Goal: Task Accomplishment & Management: Complete application form

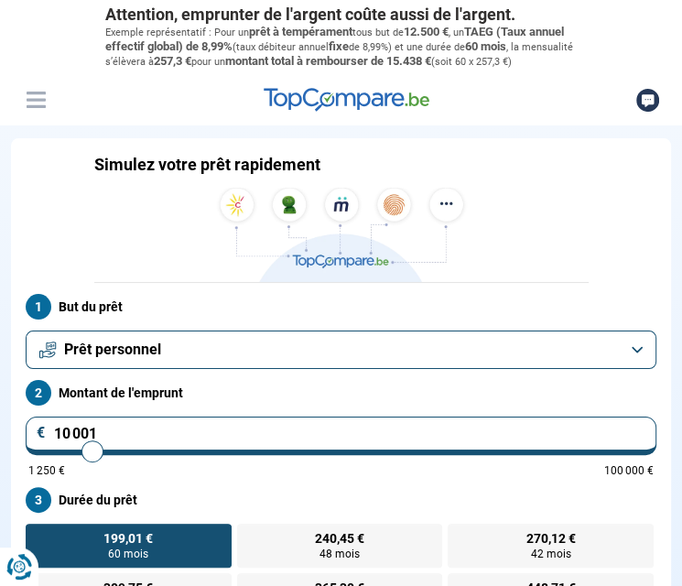
type input "11 250"
type input "11250"
type input "11 500"
type input "11500"
type input "11 750"
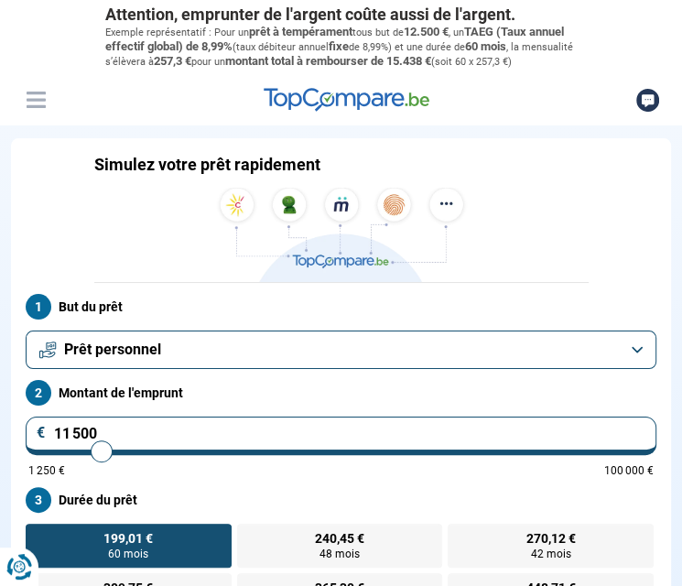
type input "11750"
type input "12 000"
type input "12000"
type input "12 500"
type input "12500"
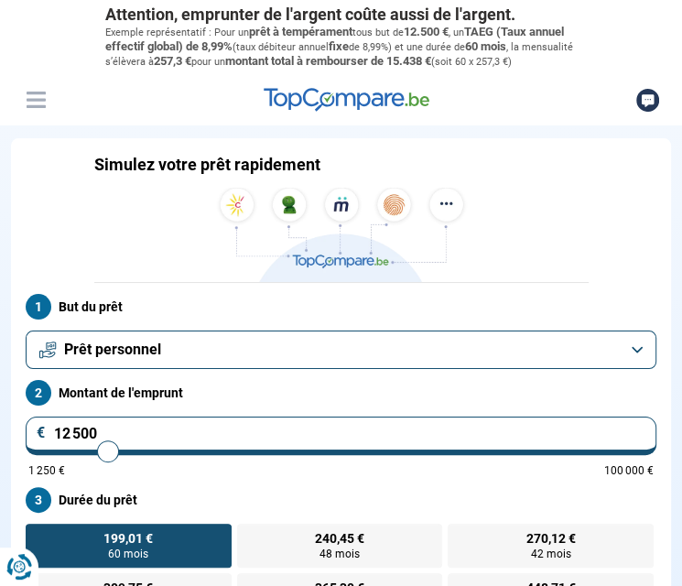
type input "12 750"
type input "12750"
type input "13 000"
type input "13000"
type input "13 250"
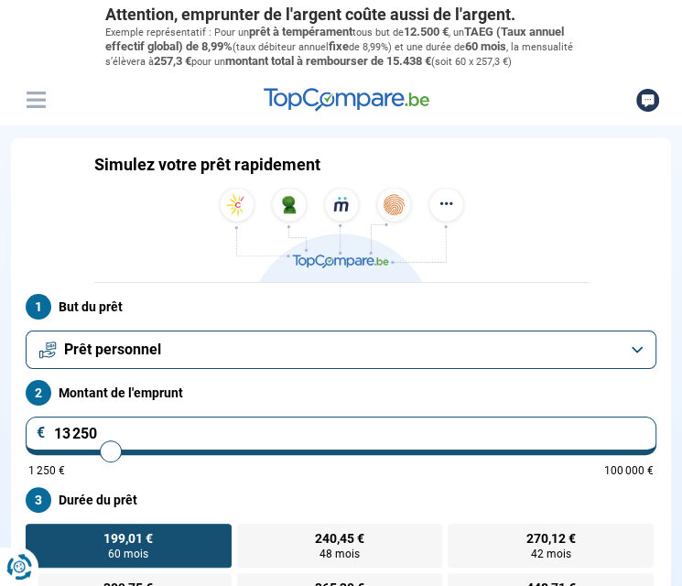
type input "13250"
type input "13 500"
type input "13500"
type input "13 750"
type input "13750"
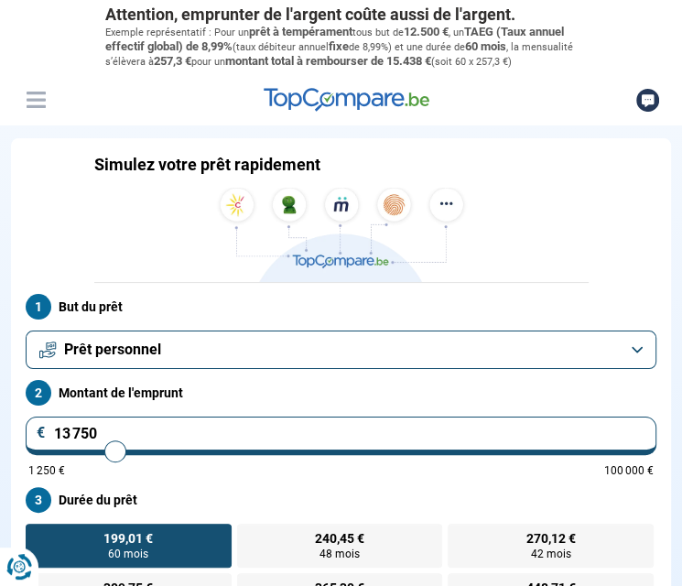
type input "14 000"
type input "14000"
type input "14 250"
type input "14250"
type input "14 500"
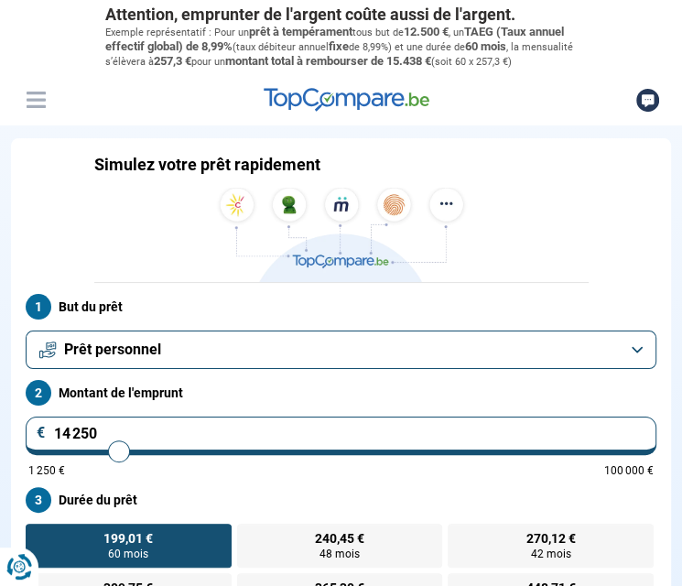
type input "14500"
type input "14 750"
type input "14750"
type input "15 000"
type input "15000"
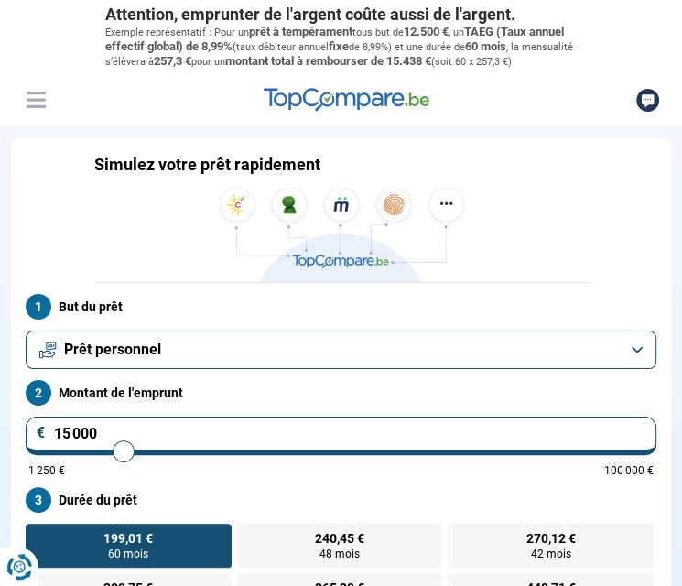
type input "14 750"
drag, startPoint x: 97, startPoint y: 461, endPoint x: 121, endPoint y: 462, distance: 23.8
type input "14750"
click at [121, 453] on input "range" at bounding box center [340, 451] width 625 height 4
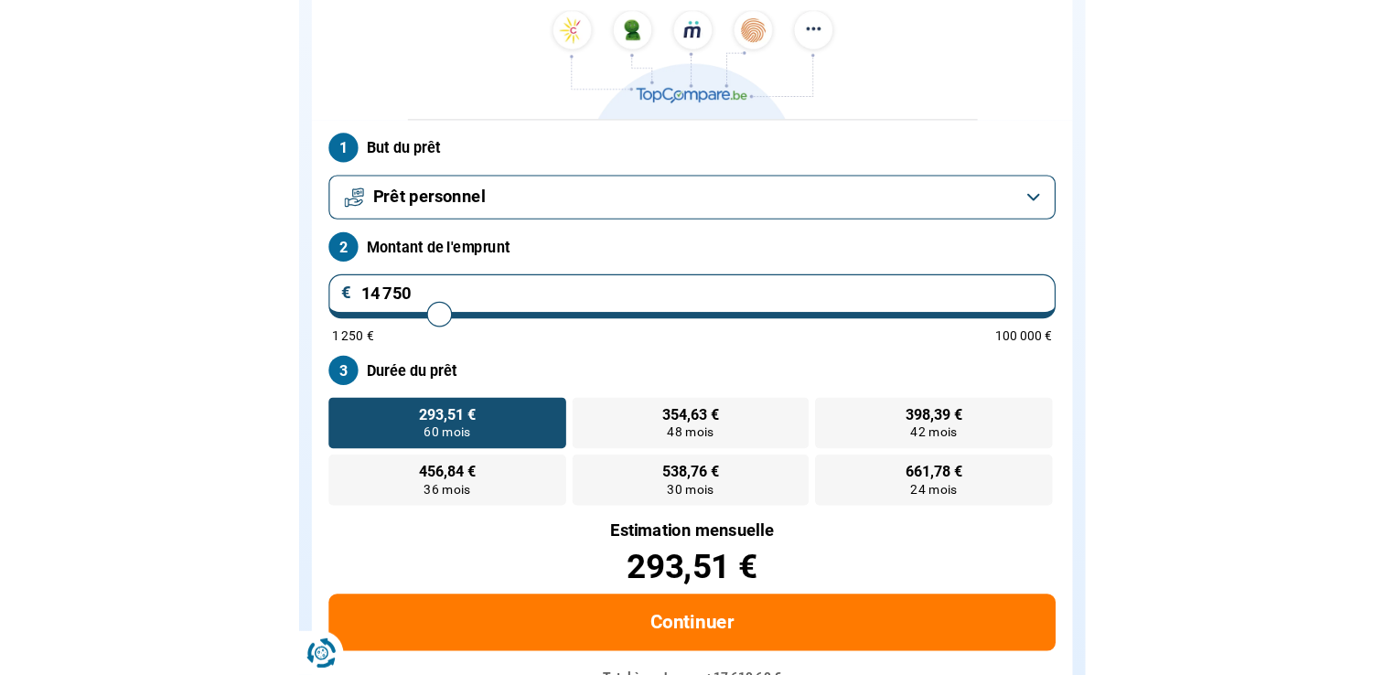
scroll to position [227, 0]
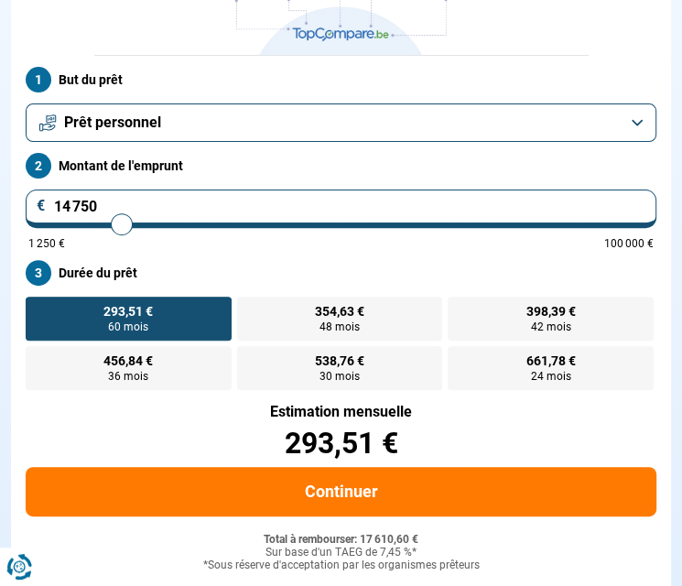
type input "15 750"
type input "15750"
type input "16 000"
type input "16000"
type input "15 750"
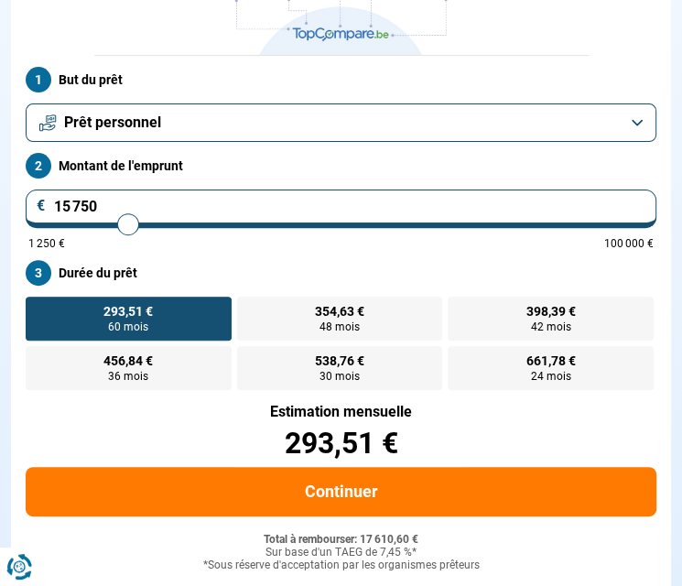
type input "15750"
click at [128, 226] on input "range" at bounding box center [340, 224] width 625 height 4
radio input "false"
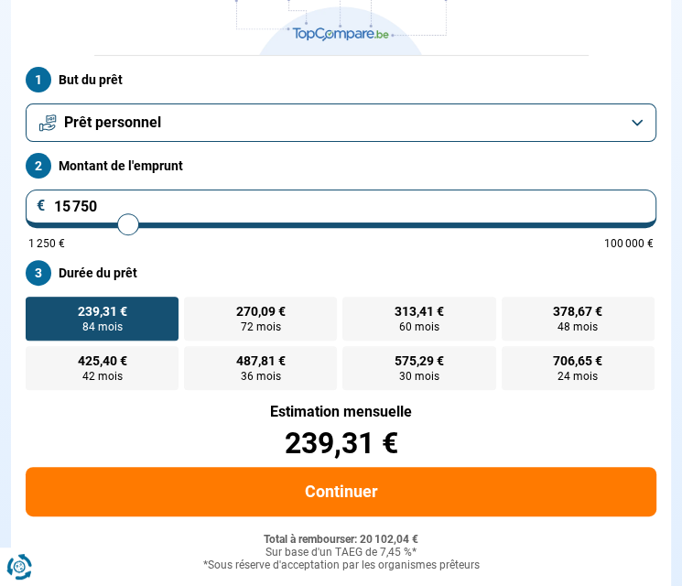
type input "15 500"
type input "15500"
type input "15 250"
type input "15250"
type input "15 000"
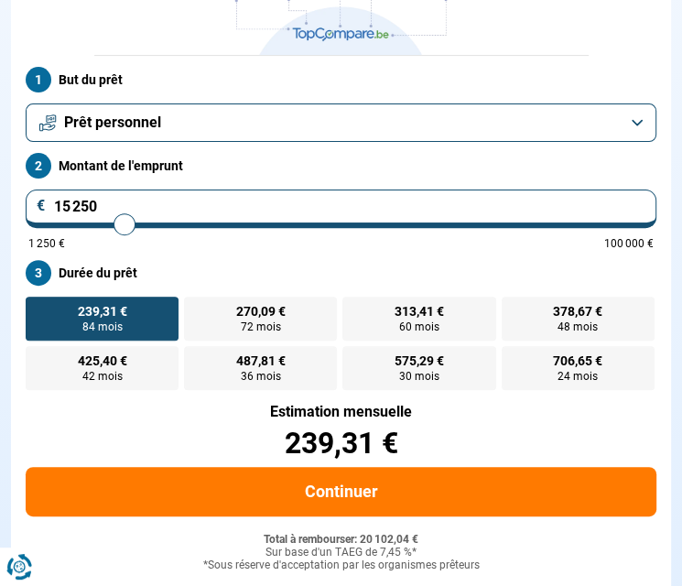
type input "15000"
type input "15 250"
type input "15250"
click at [124, 226] on input "range" at bounding box center [340, 224] width 625 height 4
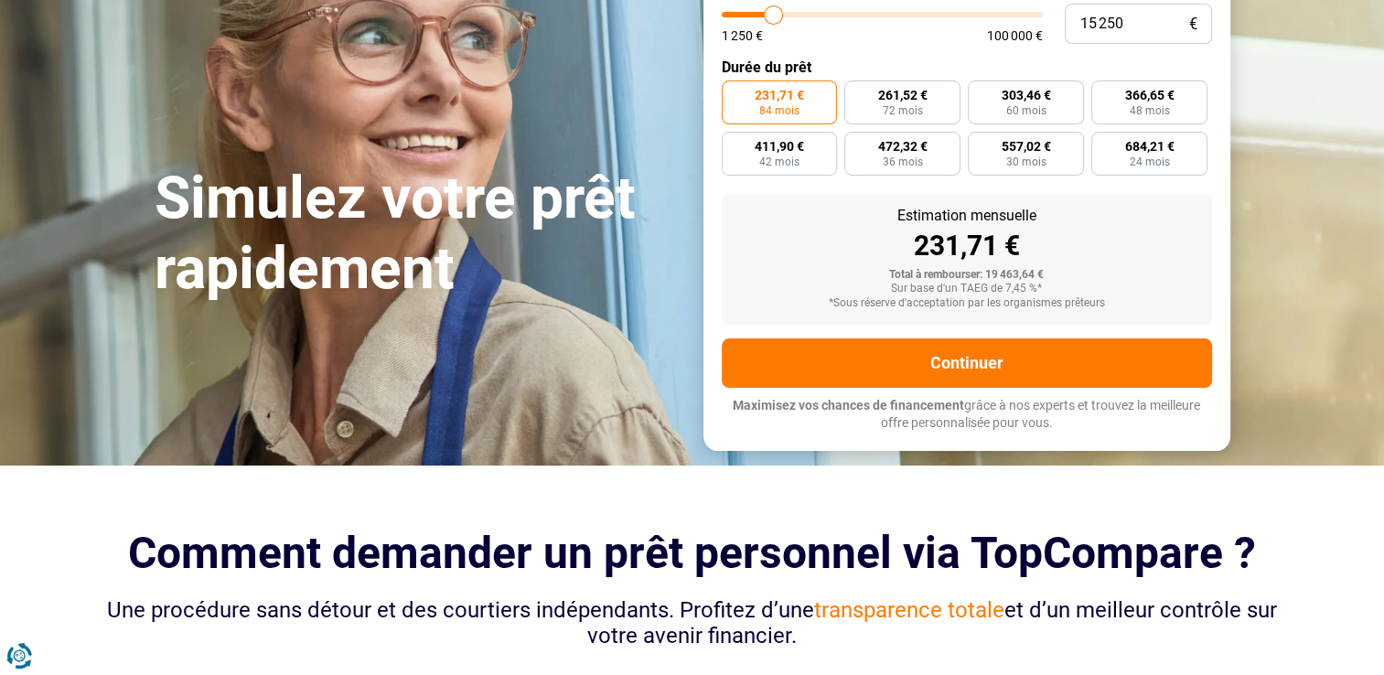
scroll to position [0, 0]
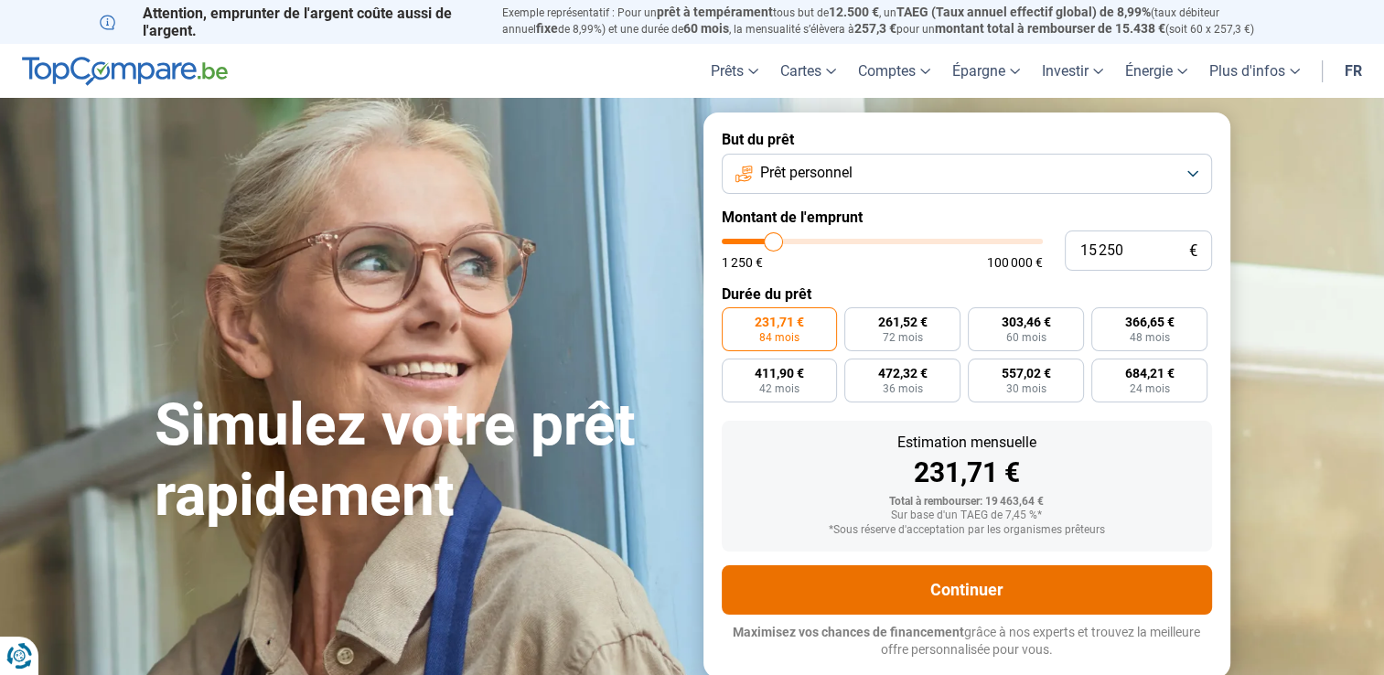
click at [681, 585] on button "Continuer" at bounding box center [967, 589] width 490 height 49
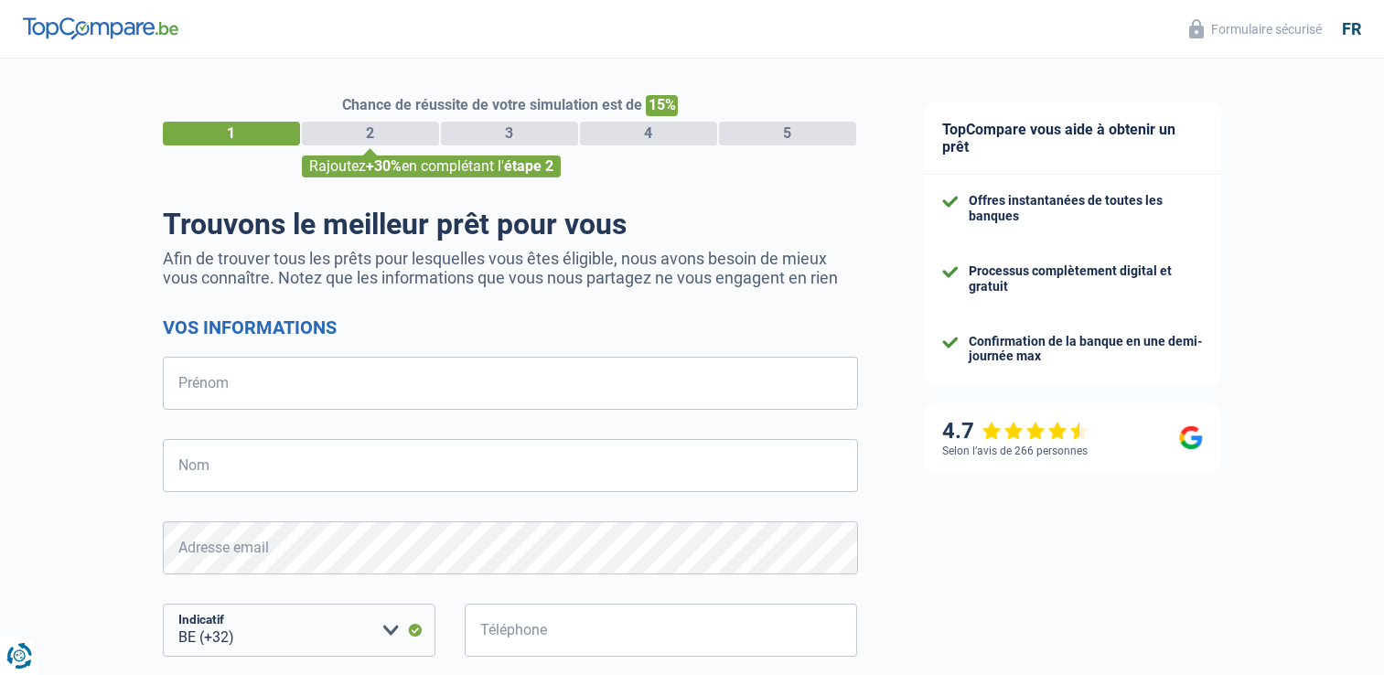
select select "32"
